Goal: Find specific page/section: Find specific page/section

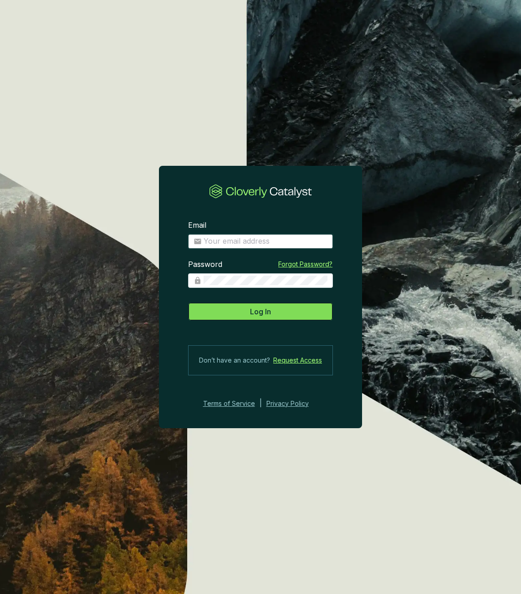
type input "[EMAIL_ADDRESS][DOMAIN_NAME]"
click at [299, 316] on button "Log In" at bounding box center [260, 311] width 145 height 18
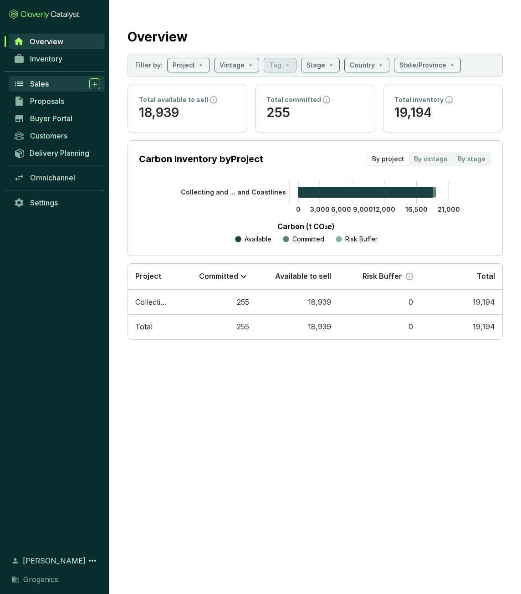
click at [45, 88] on span "Sales" at bounding box center [39, 83] width 19 height 9
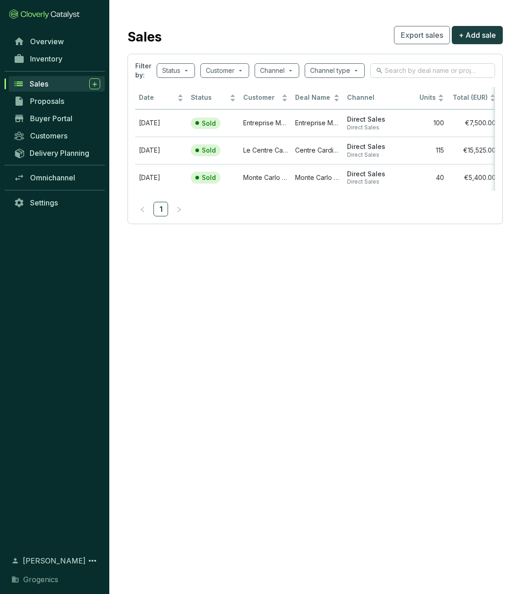
click at [343, 276] on section "Sales Export sales + Add sale Filter by: Status Customer Channel Channel type D…" at bounding box center [260, 297] width 521 height 594
